Goal: Information Seeking & Learning: Learn about a topic

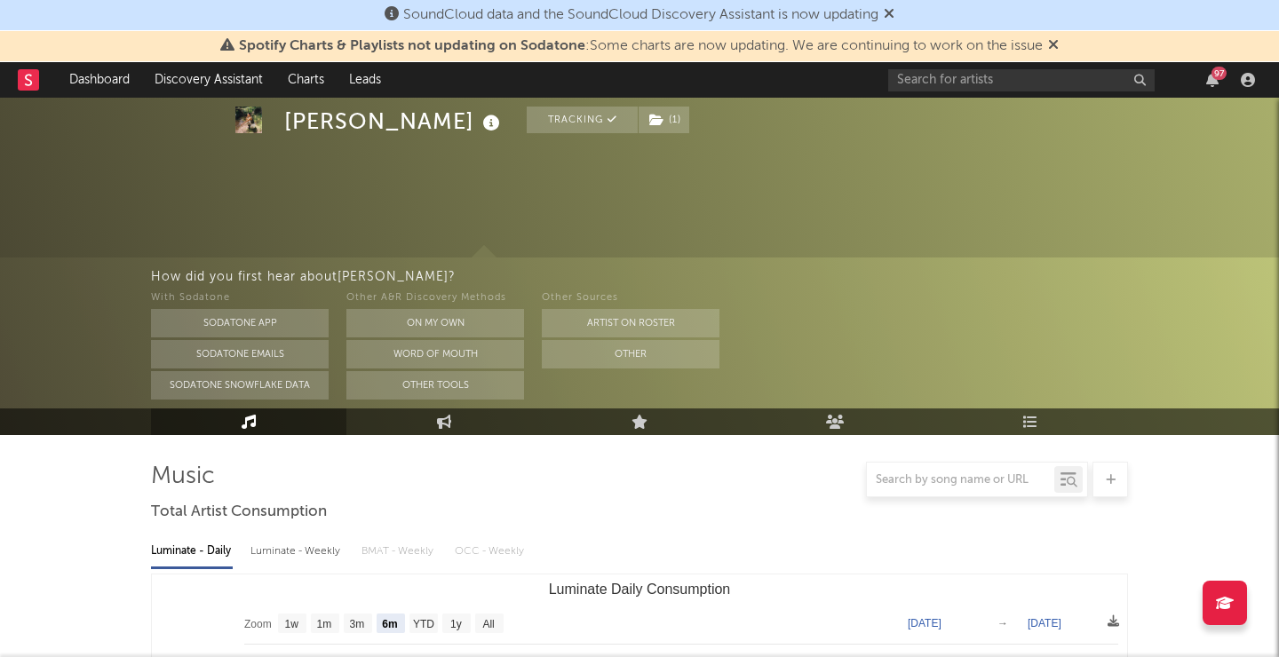
select select "6m"
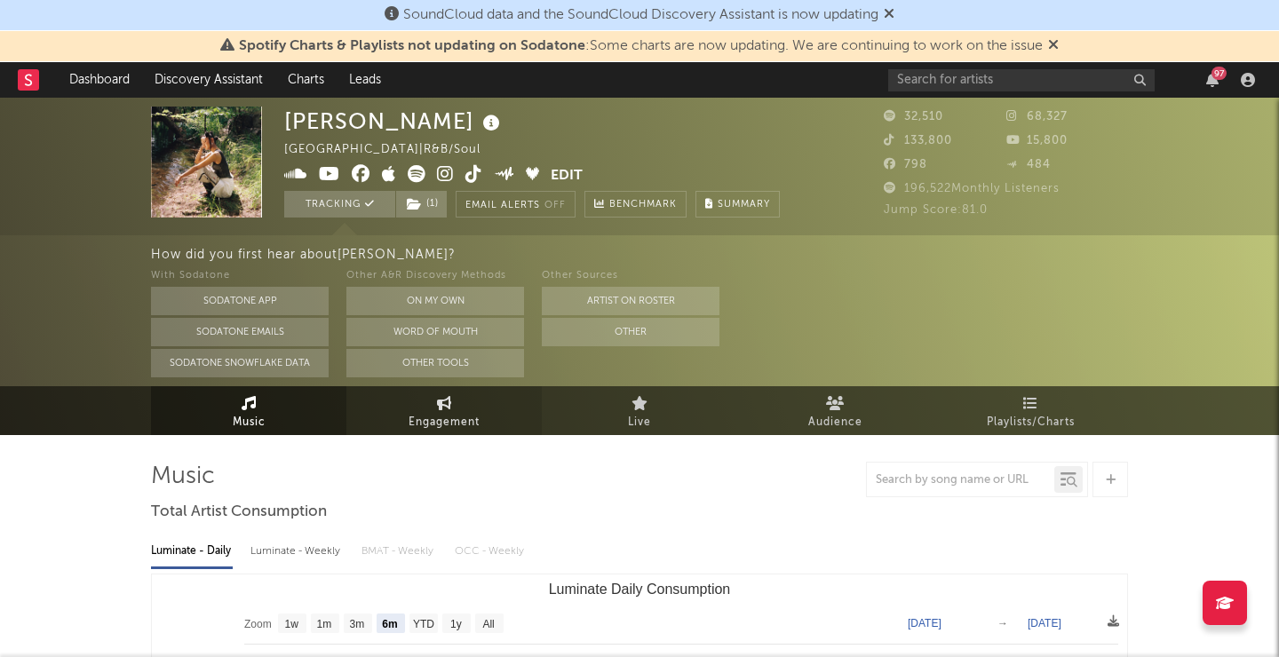
click at [468, 416] on span "Engagement" at bounding box center [444, 422] width 71 height 21
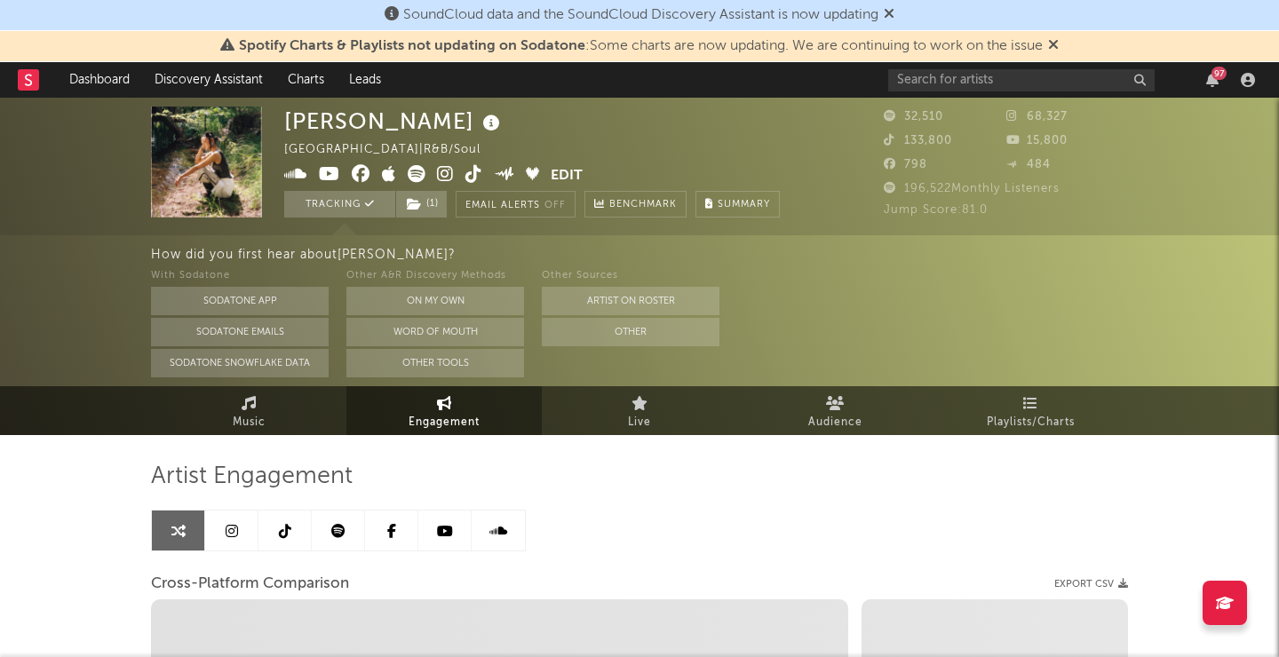
select select "1w"
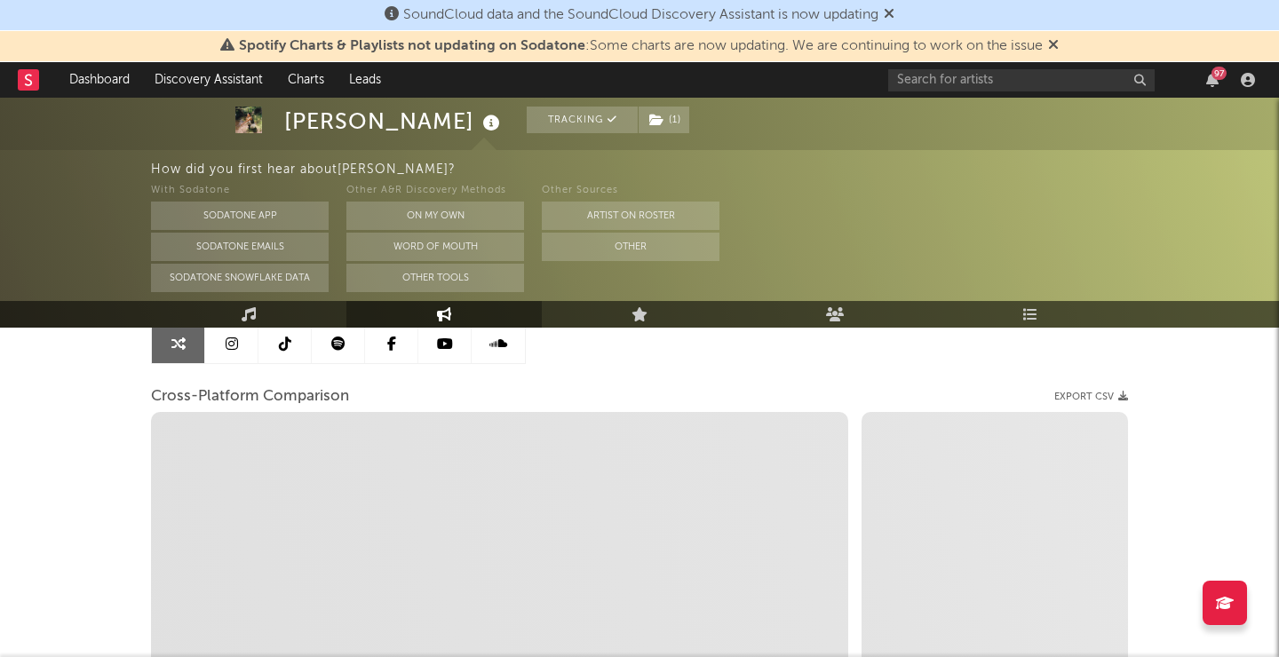
scroll to position [209, 0]
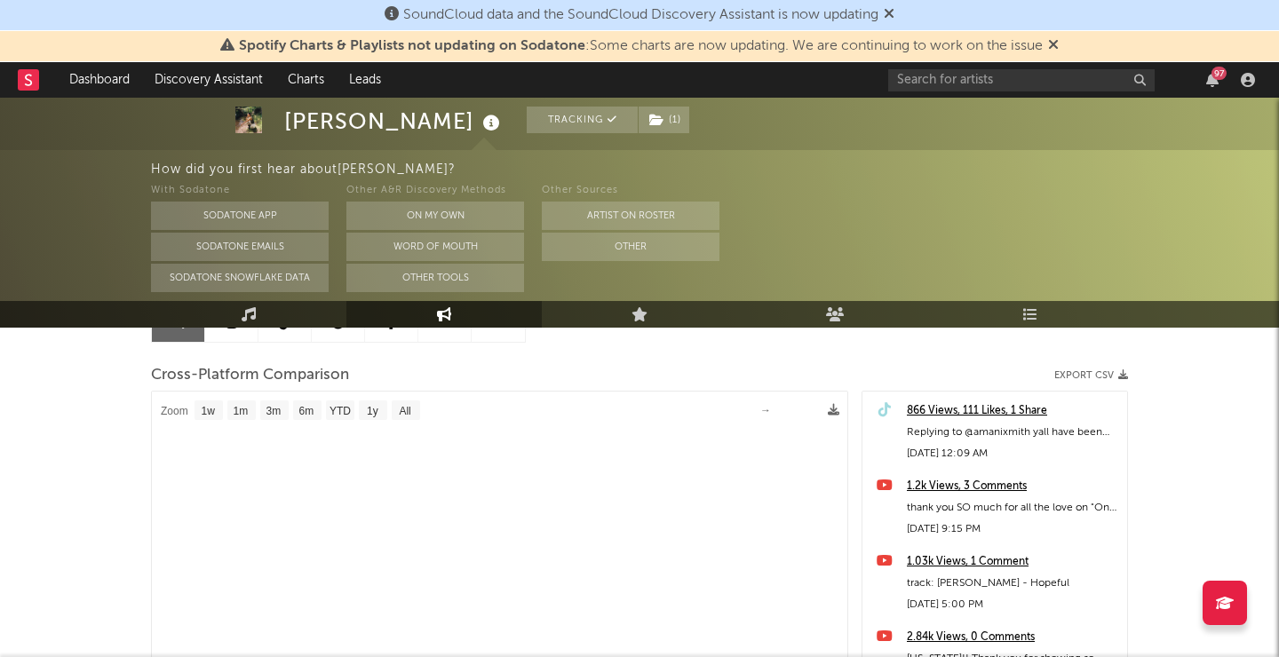
select select "1m"
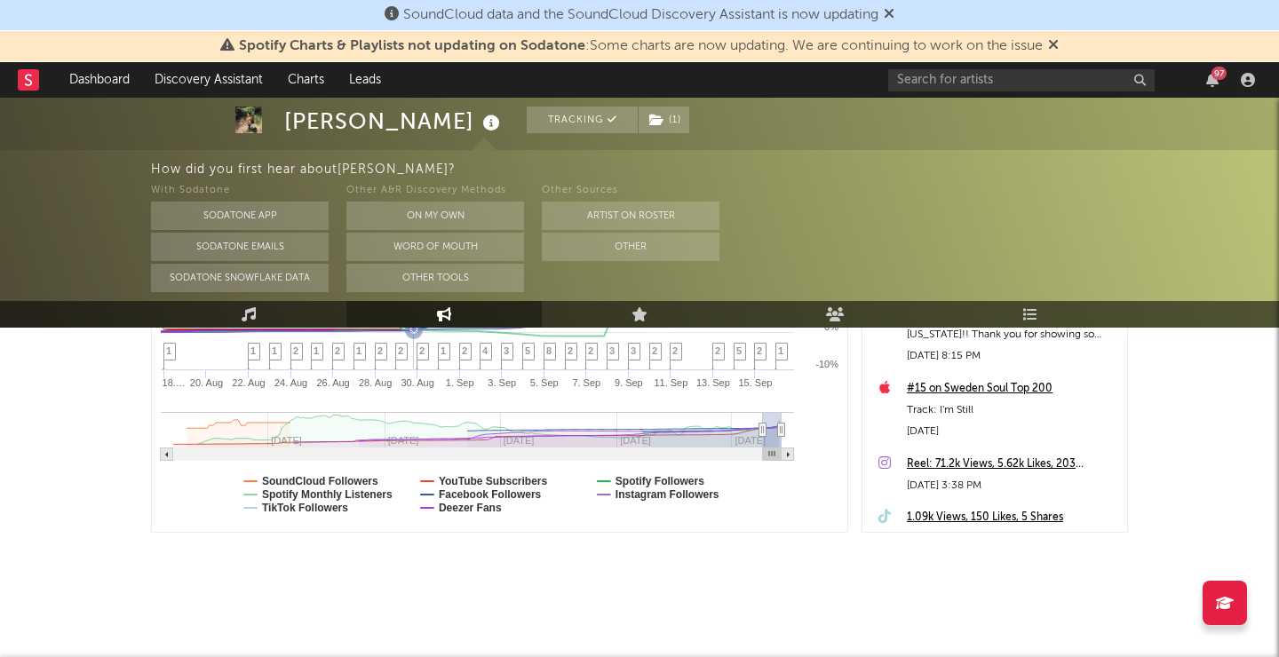
scroll to position [533, 0]
click at [697, 314] on link "Live" at bounding box center [639, 314] width 195 height 27
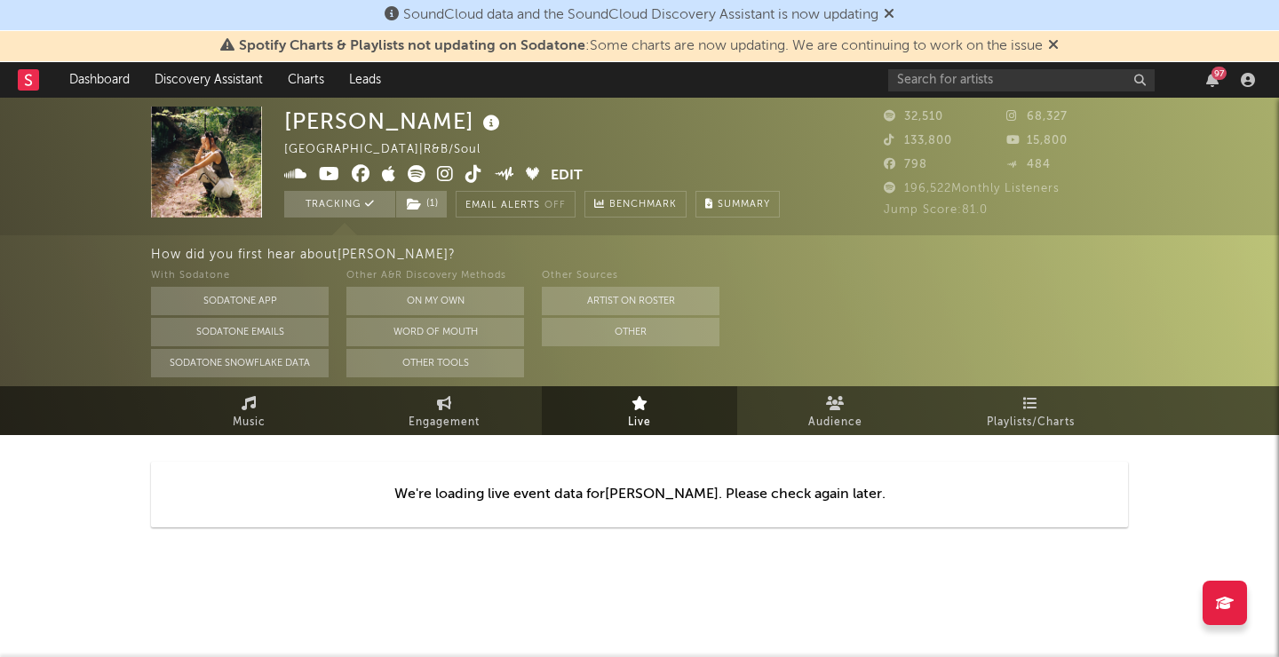
click at [628, 414] on span "Live" at bounding box center [639, 422] width 23 height 21
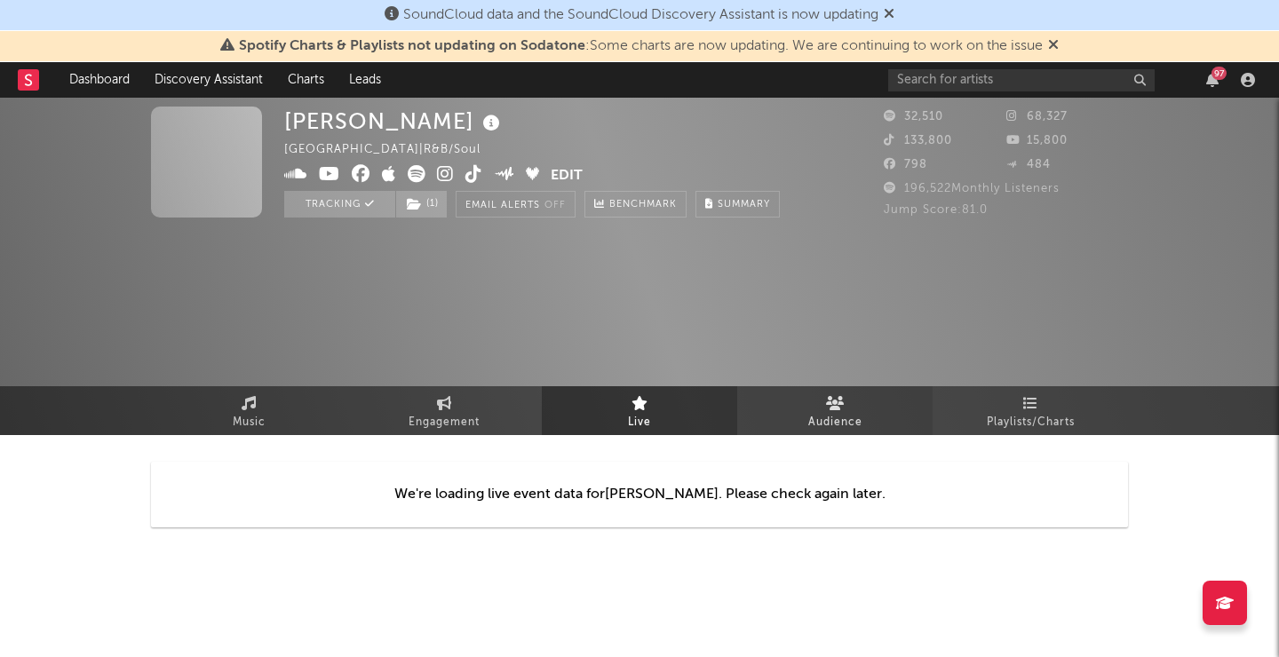
click at [776, 405] on link "Audience" at bounding box center [834, 410] width 195 height 49
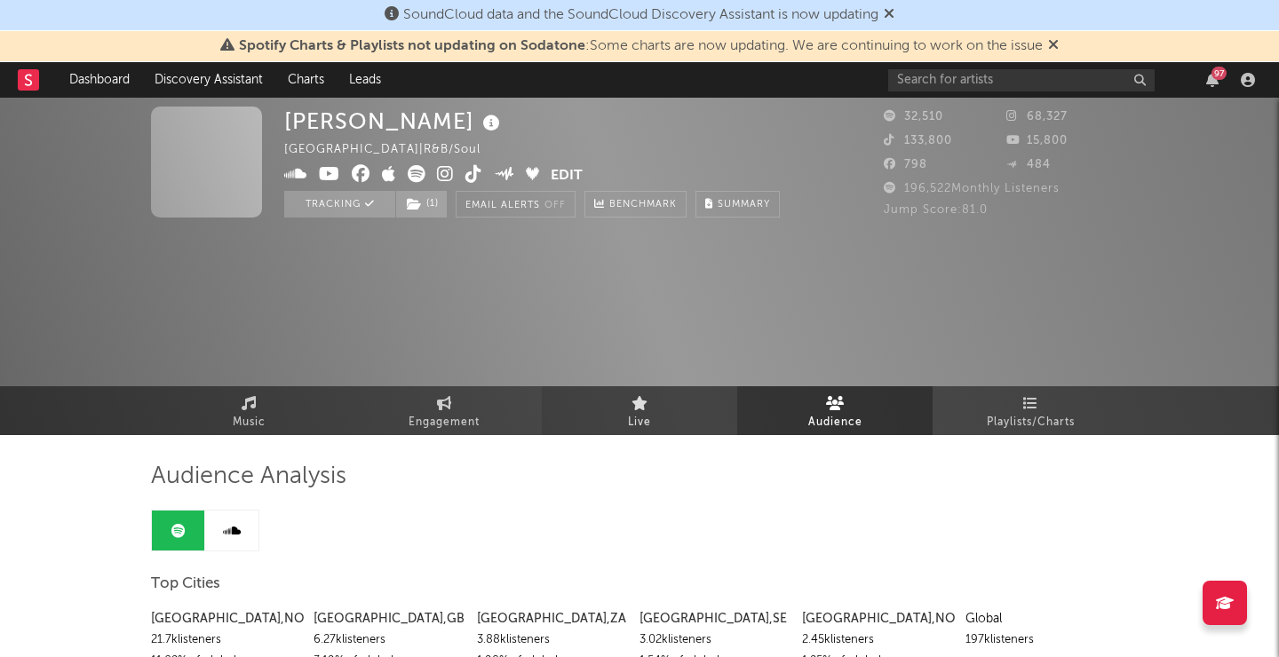
click at [676, 400] on link "Live" at bounding box center [639, 410] width 195 height 49
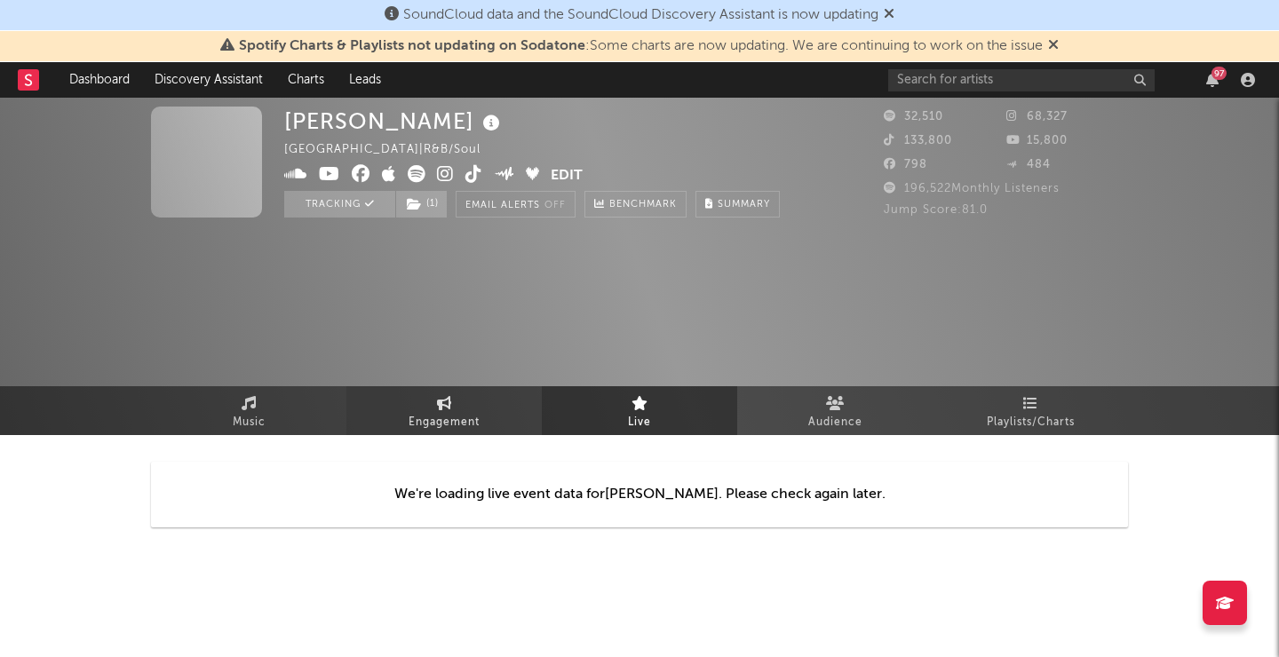
click at [494, 401] on link "Engagement" at bounding box center [443, 410] width 195 height 49
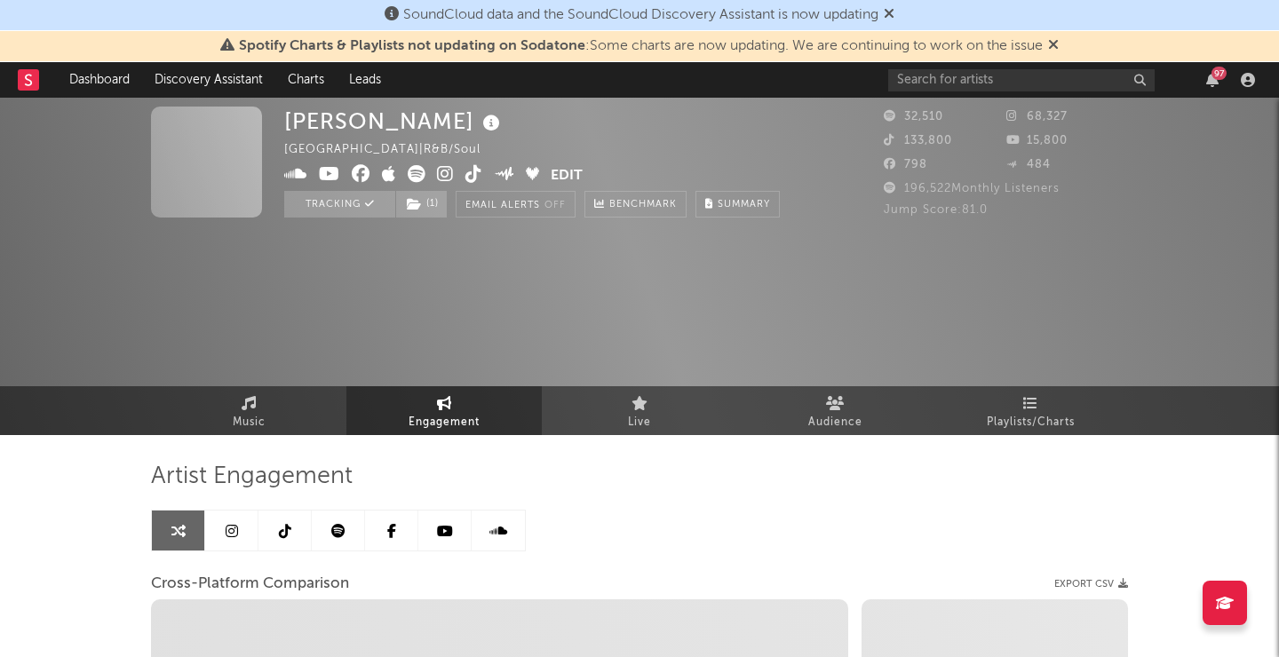
select select "1w"
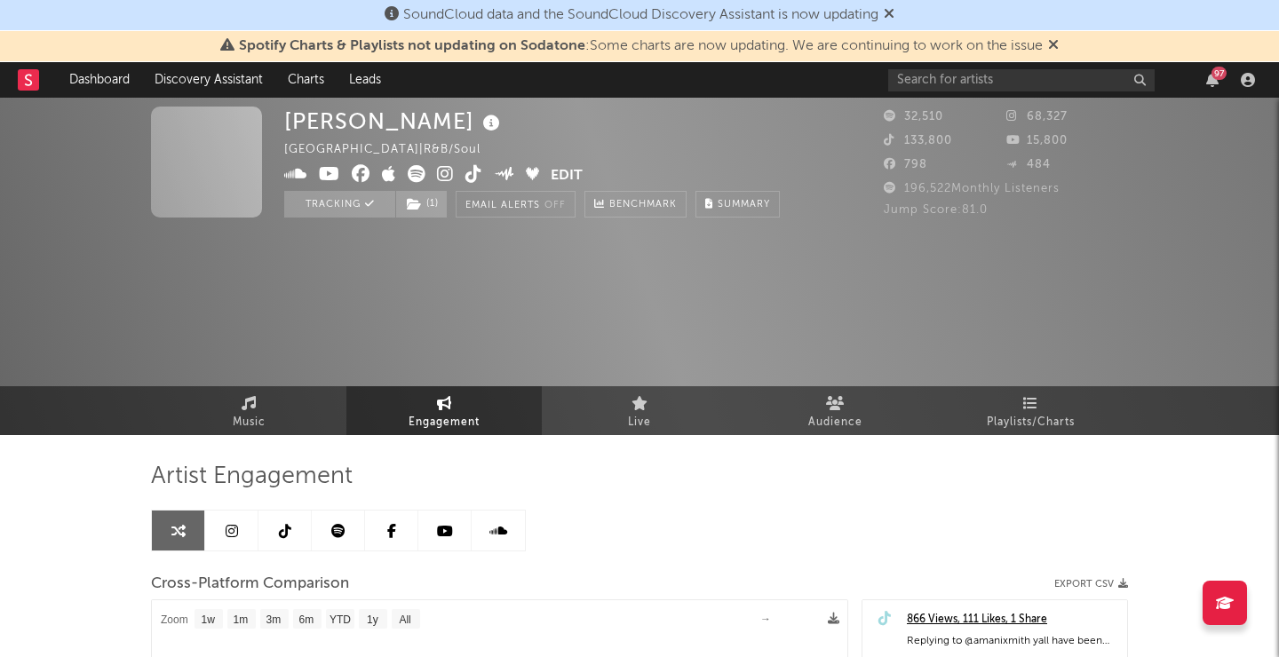
select select "1m"
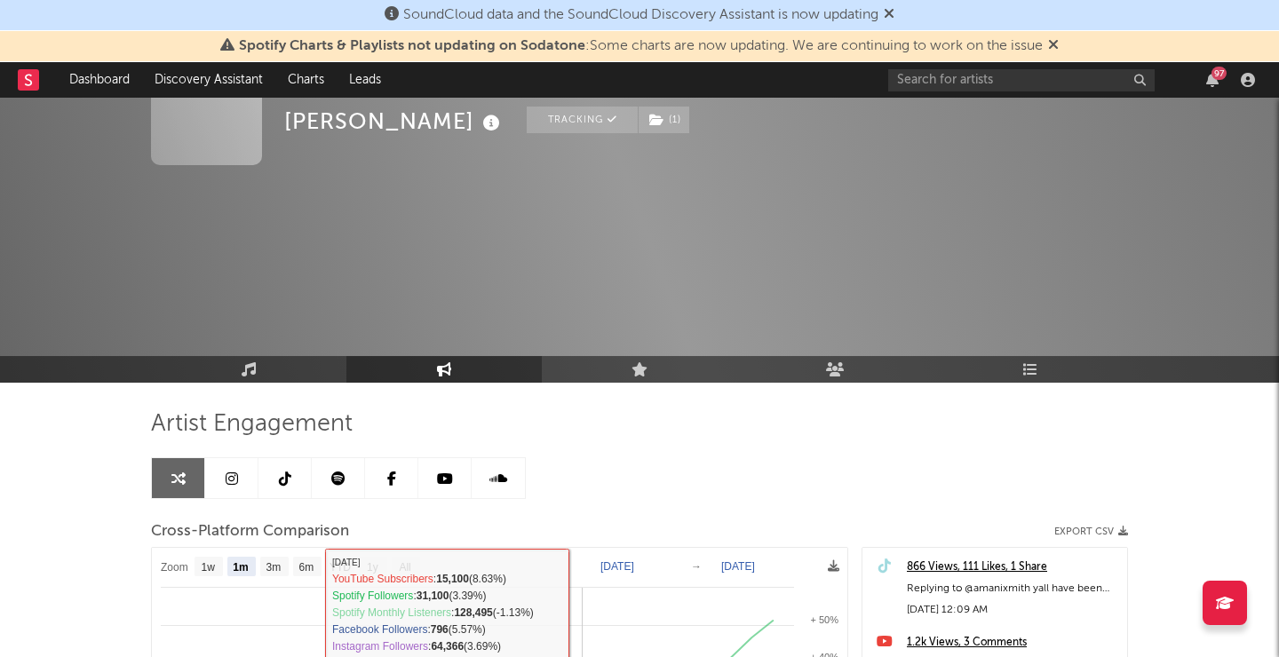
scroll to position [56, 0]
